Goal: Task Accomplishment & Management: Use online tool/utility

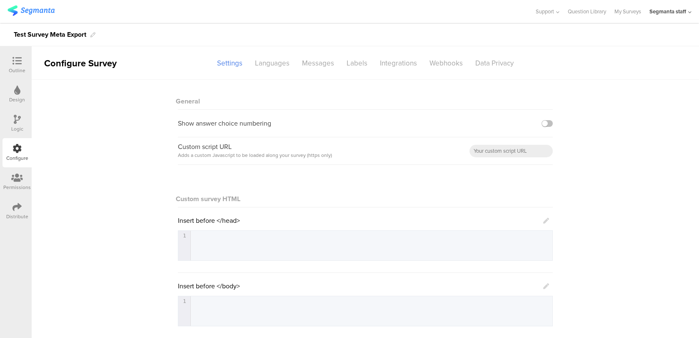
click at [115, 115] on div "General Show answer choice numbering Custom script URL Adds a custom Javascript…" at bounding box center [366, 289] width 668 height 419
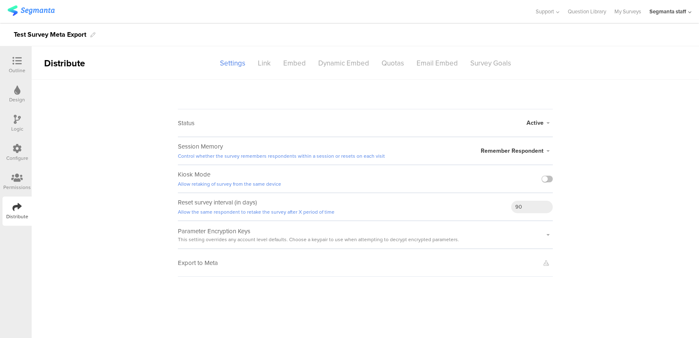
click at [664, 110] on sg-survey-status-editor "Status Active Active Closed Schedule Start Date: End Date: Save Cancel Session …" at bounding box center [366, 178] width 668 height 197
click at [19, 125] on div at bounding box center [17, 120] width 7 height 10
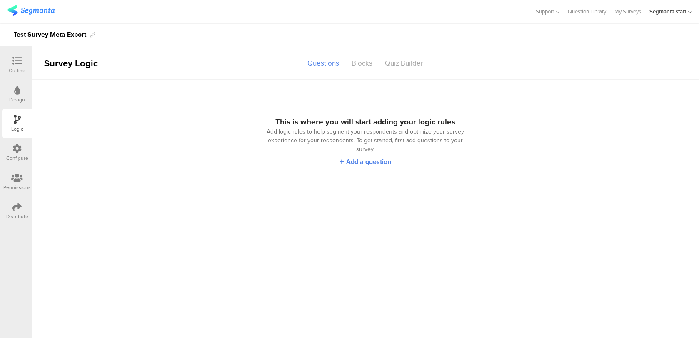
click at [21, 158] on div "Configure" at bounding box center [17, 158] width 22 height 8
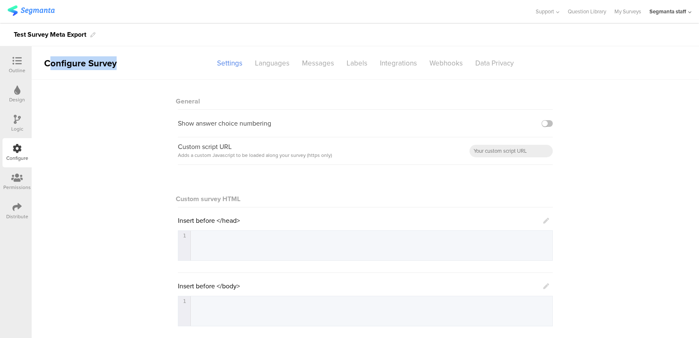
drag, startPoint x: 133, startPoint y: 73, endPoint x: 49, endPoint y: 66, distance: 84.1
click at [49, 66] on sg-section-page-header "Configure Survey Settings Languages Messages Labels Integrations Webhooks Data …" at bounding box center [366, 62] width 668 height 33
click at [90, 68] on div "Configure Survey" at bounding box center [80, 63] width 96 height 14
drag, startPoint x: 86, startPoint y: 64, endPoint x: 44, endPoint y: 64, distance: 42.1
click at [44, 64] on div "Configure Survey" at bounding box center [80, 63] width 96 height 14
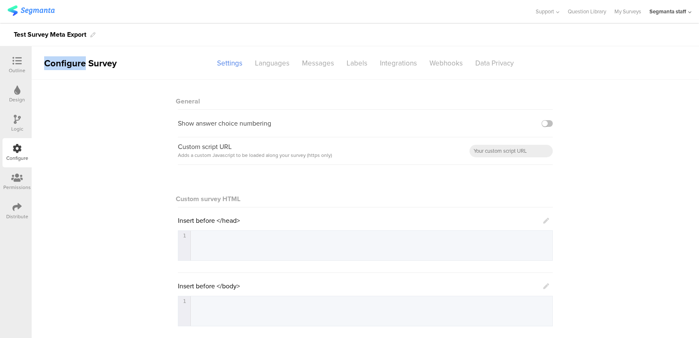
copy div "Configure"
